Goal: Find specific page/section: Find specific page/section

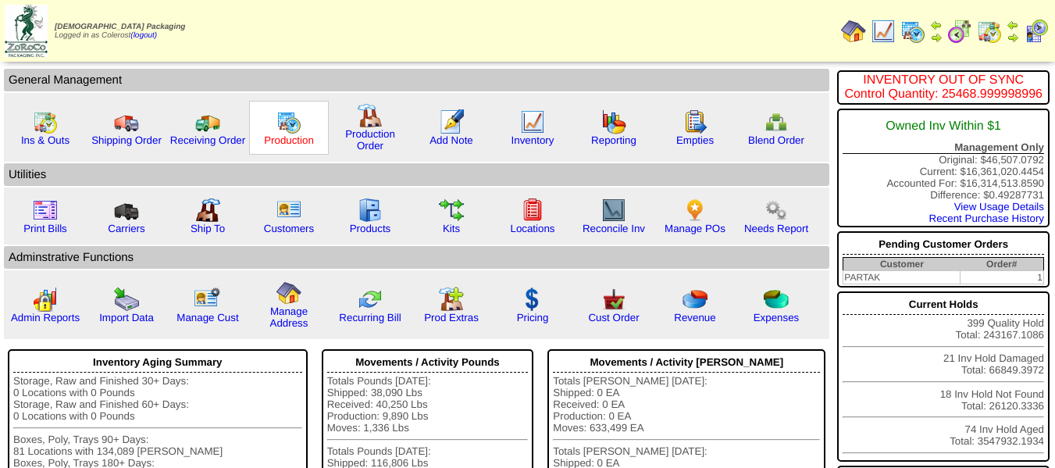
click at [267, 134] on link "Production" at bounding box center [289, 140] width 50 height 12
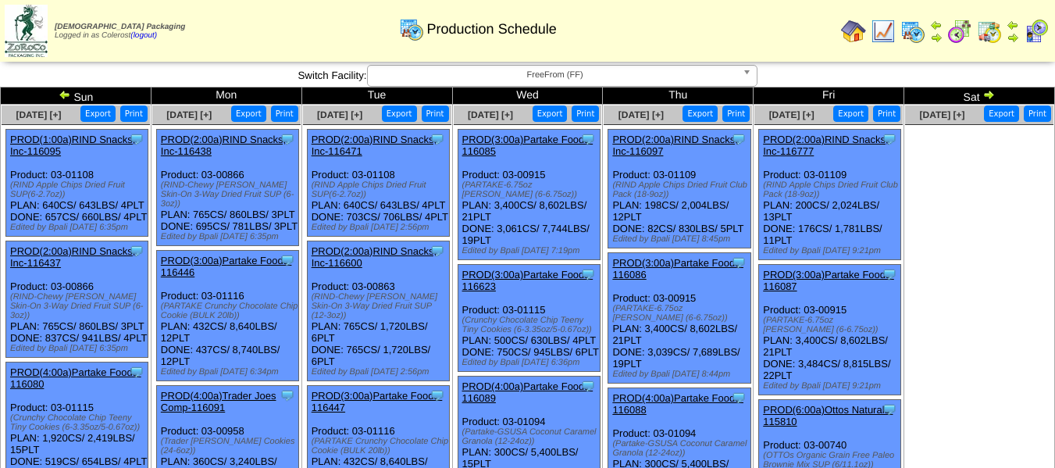
click at [1013, 34] on img at bounding box center [1013, 37] width 12 height 12
